Goal: Information Seeking & Learning: Learn about a topic

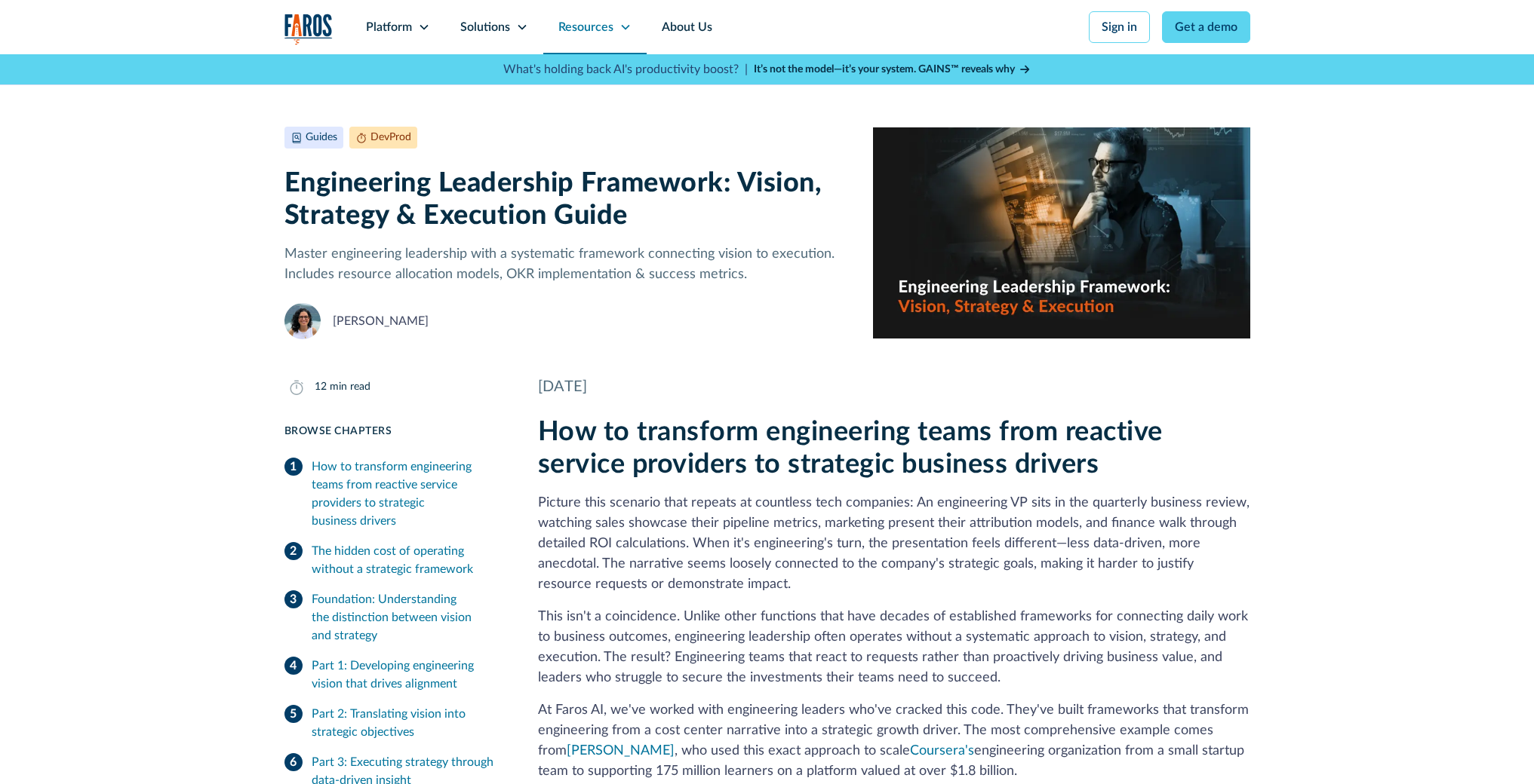
click at [623, 32] on icon at bounding box center [626, 27] width 12 height 12
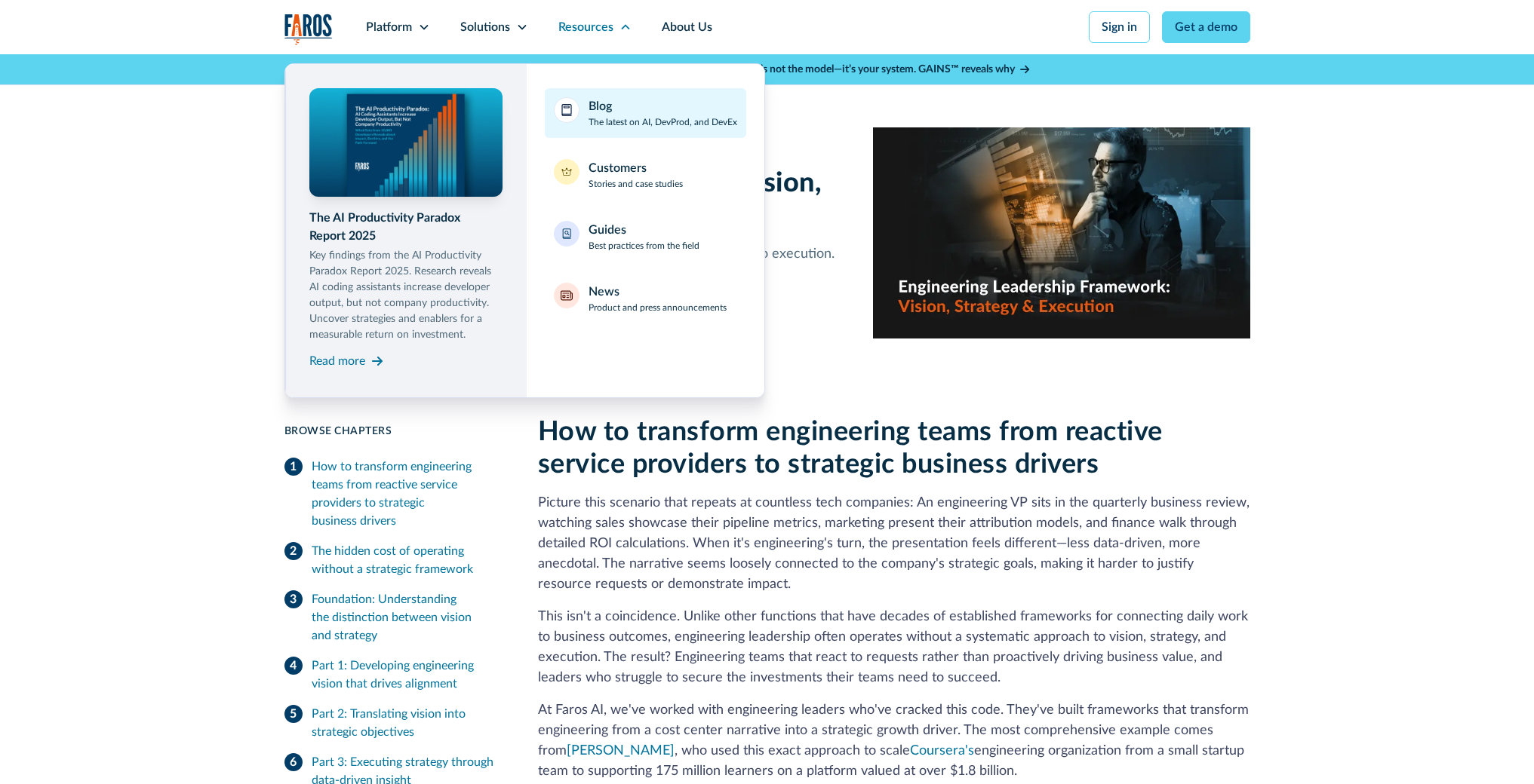
click at [612, 123] on p "The latest on AI, DevProd, and DevEx" at bounding box center [663, 123] width 149 height 14
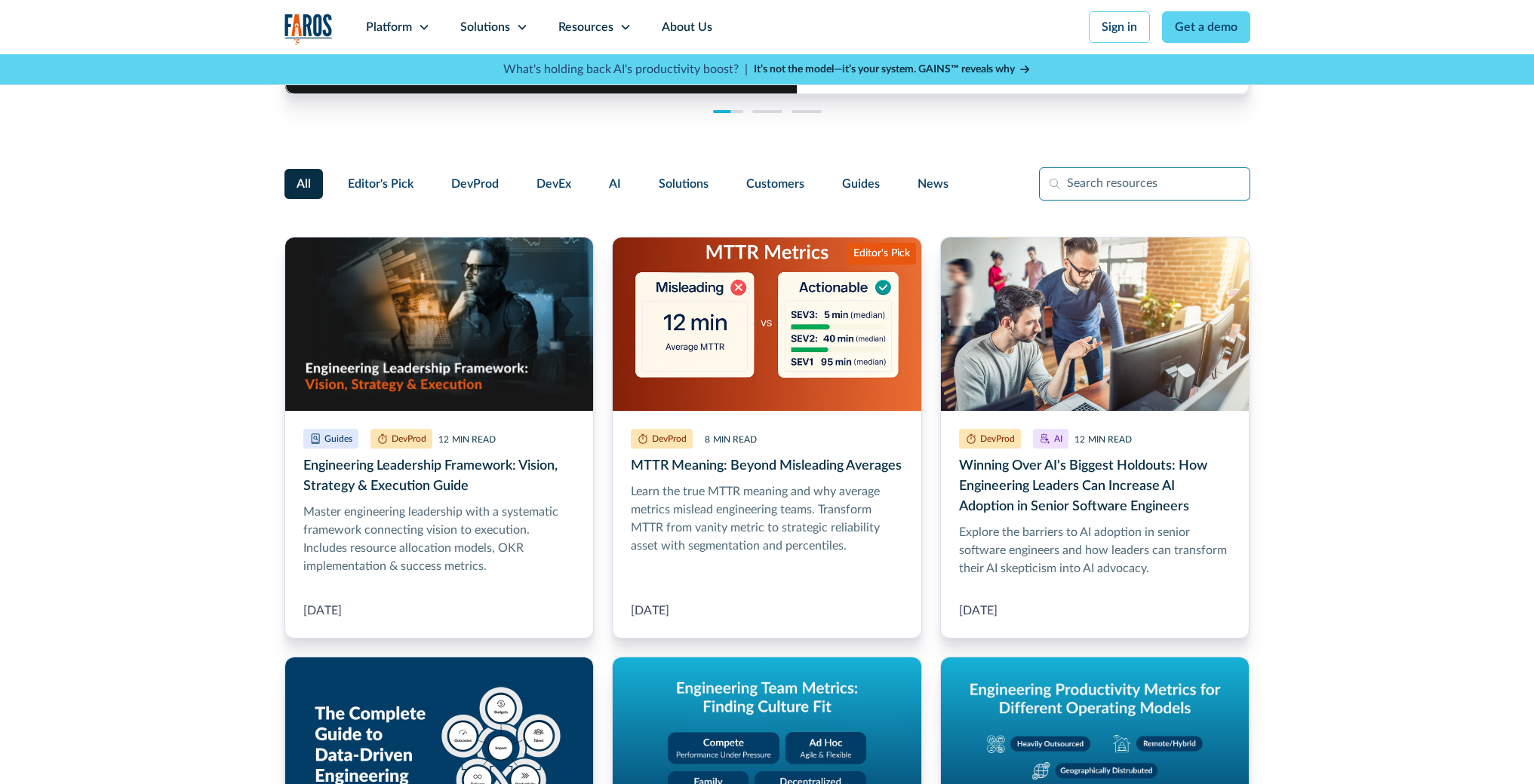
click at [1095, 188] on input "Filter Form" at bounding box center [1145, 184] width 212 height 33
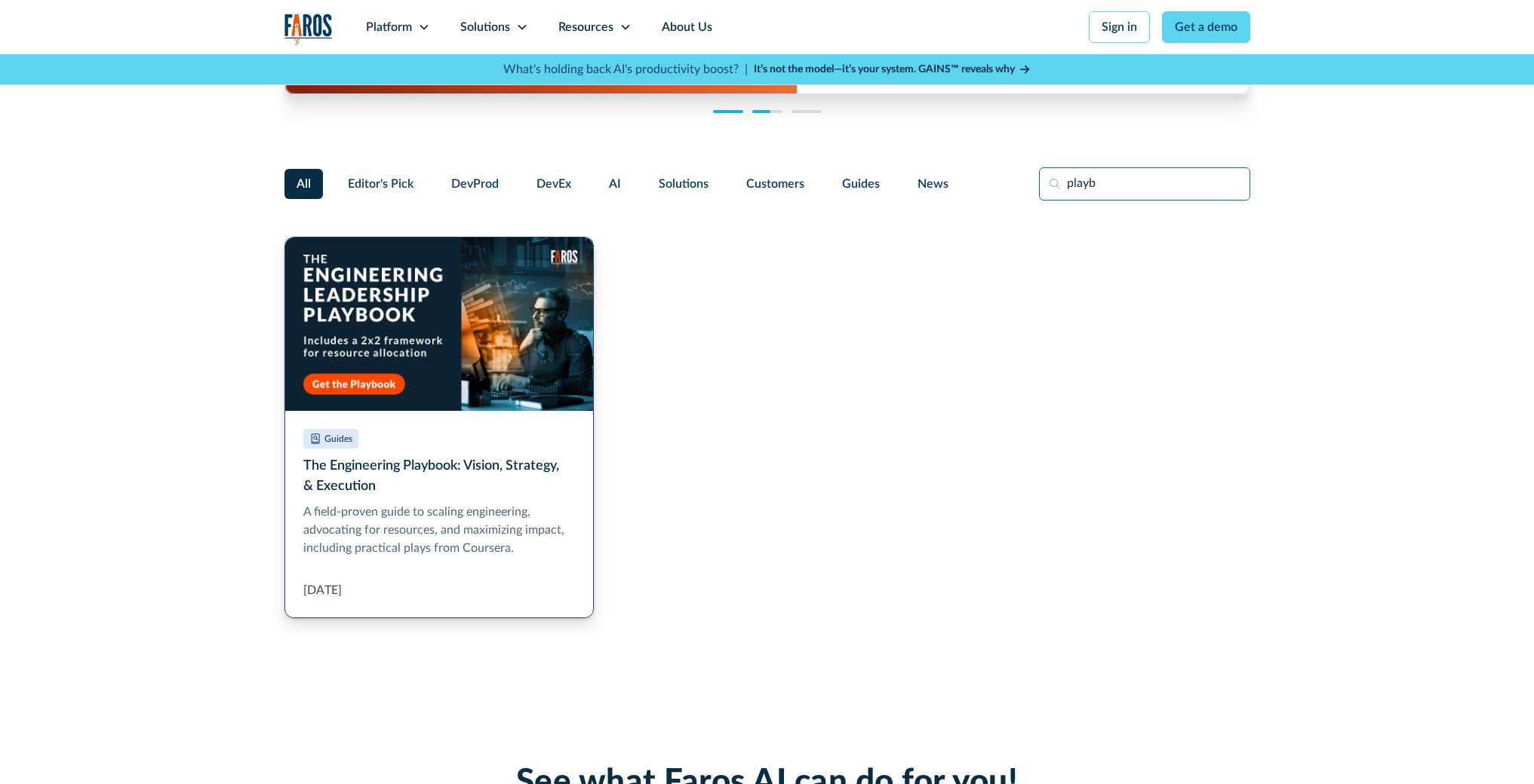
type input "playb"
click at [394, 359] on link "The Engineering Playbook: Vision, Strategy, & Execution" at bounding box center [439, 427] width 310 height 381
